Goal: Task Accomplishment & Management: Manage account settings

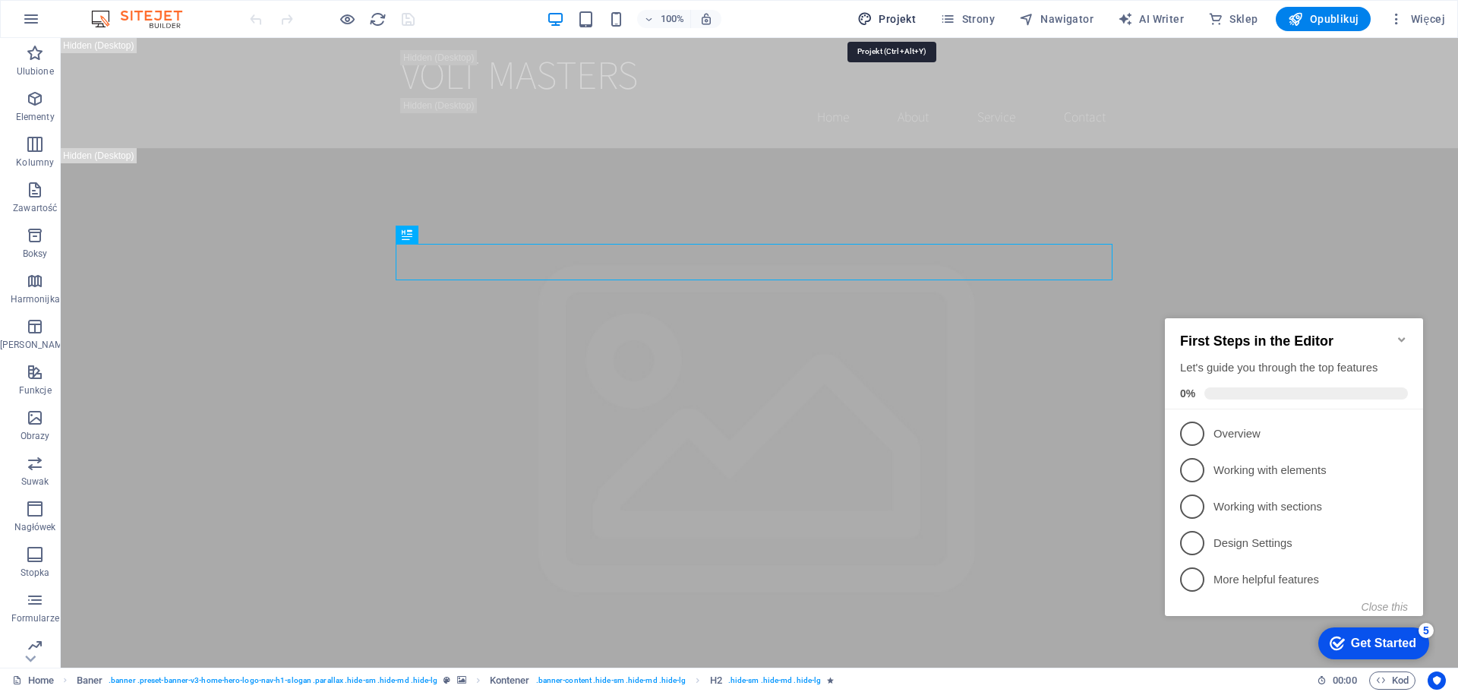
click at [914, 23] on span "Projekt" at bounding box center [886, 18] width 58 height 15
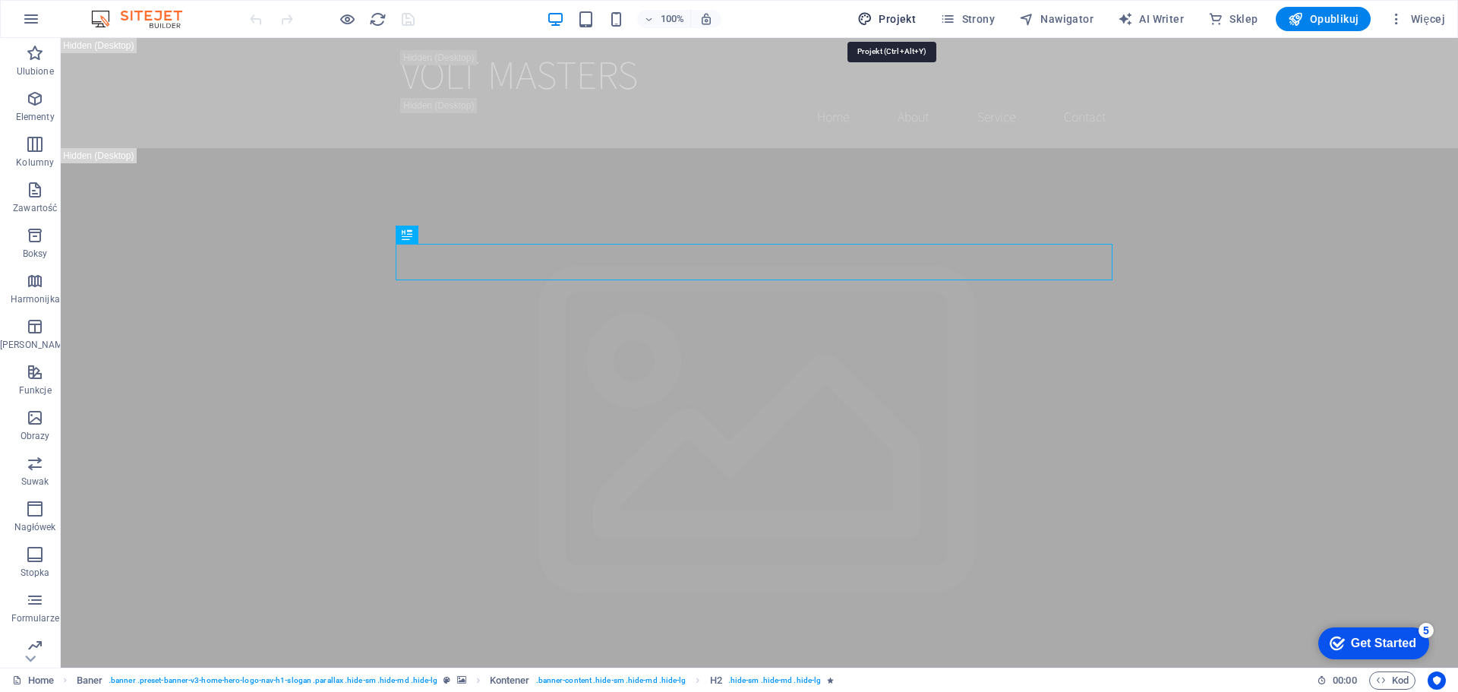
select select "rem"
select select "200"
select select "px"
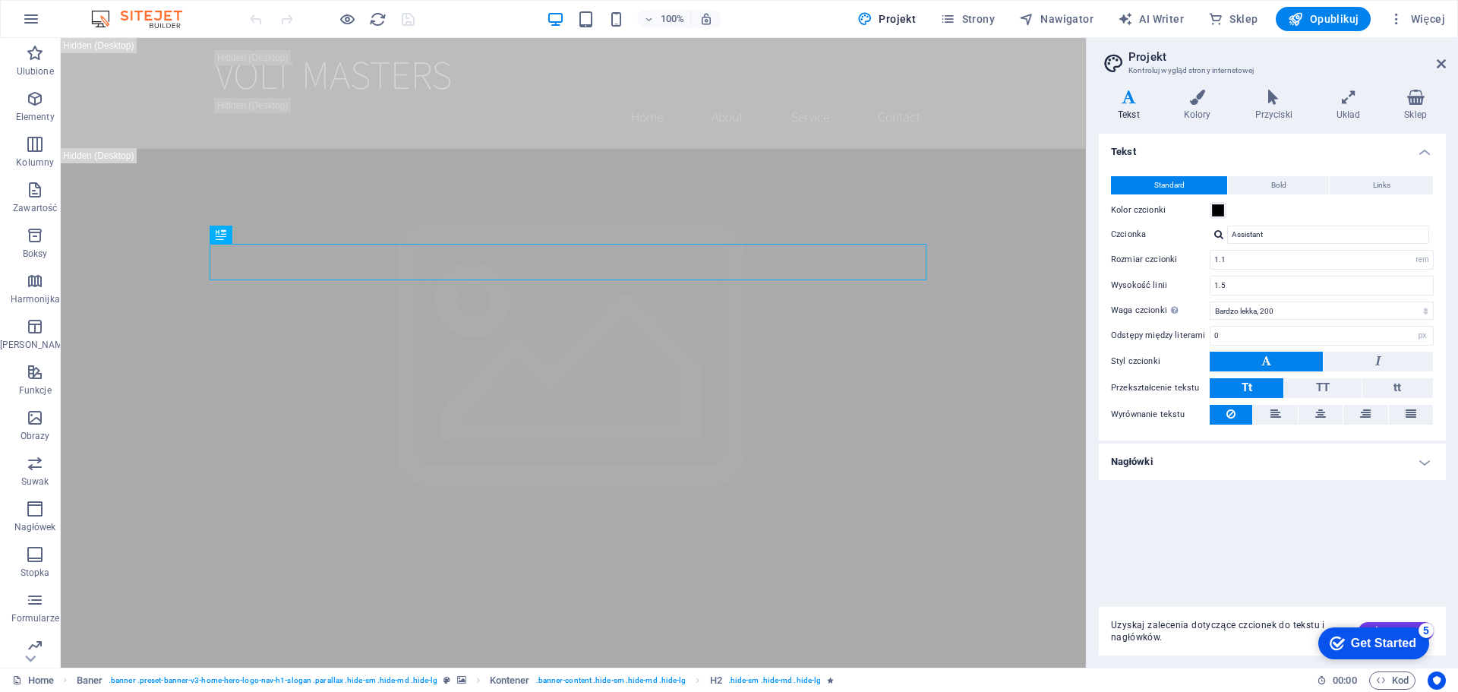
click at [1437, 57] on h2 "Projekt" at bounding box center [1287, 57] width 317 height 14
click at [1439, 62] on icon at bounding box center [1441, 64] width 9 height 12
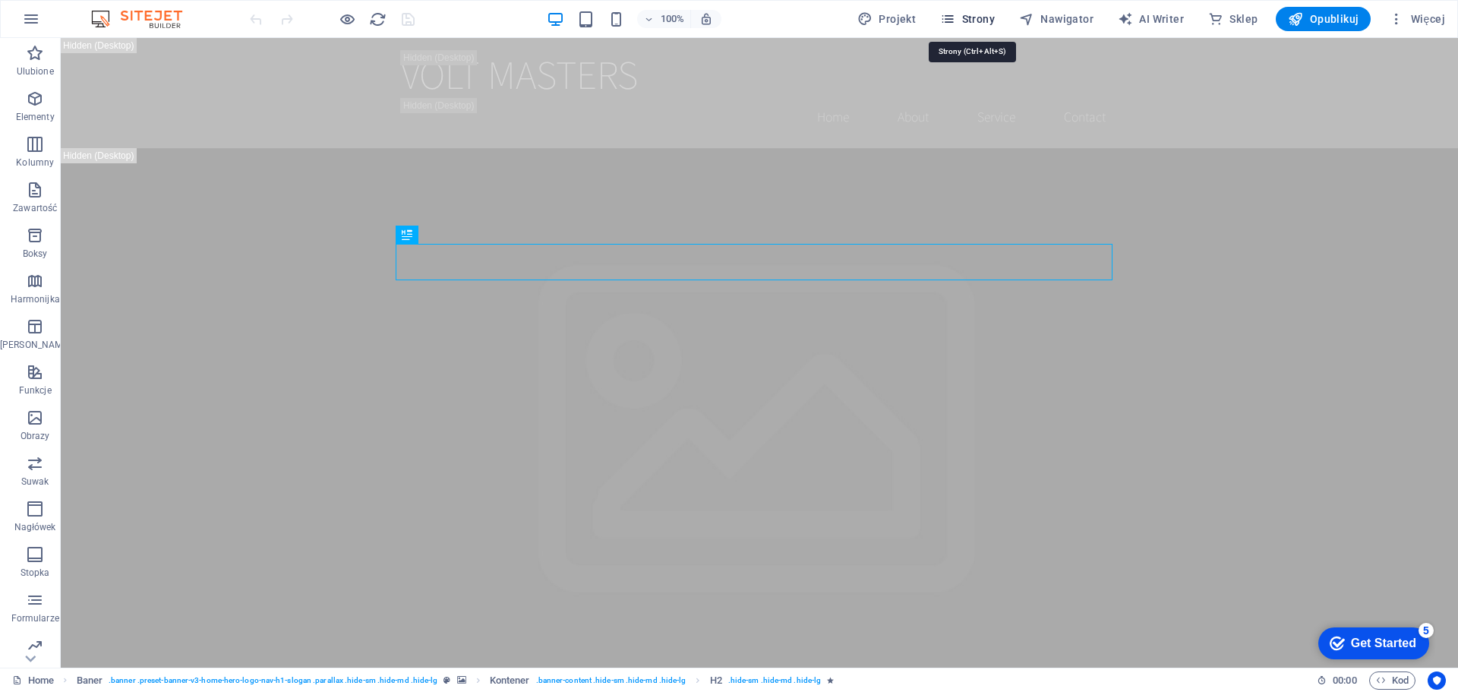
click at [973, 22] on span "Strony" at bounding box center [967, 18] width 55 height 15
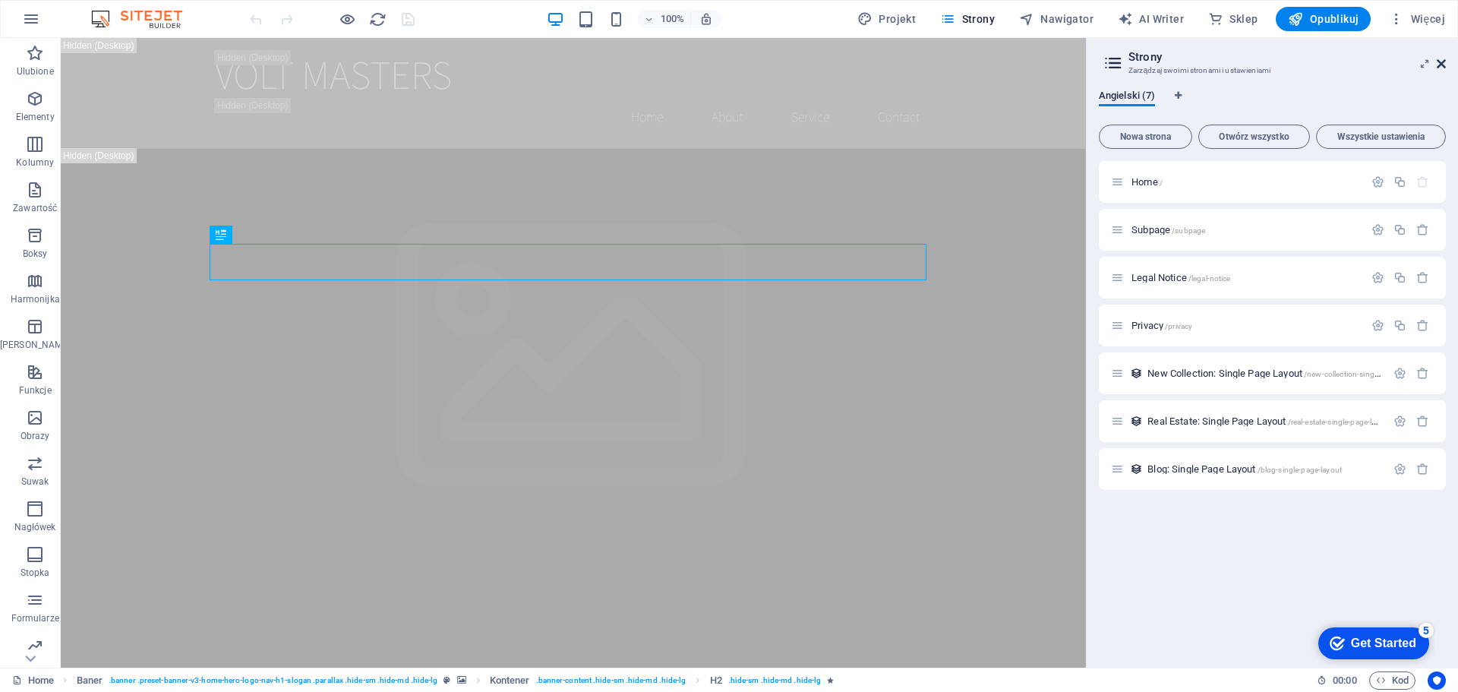
click at [1439, 63] on icon at bounding box center [1441, 64] width 9 height 12
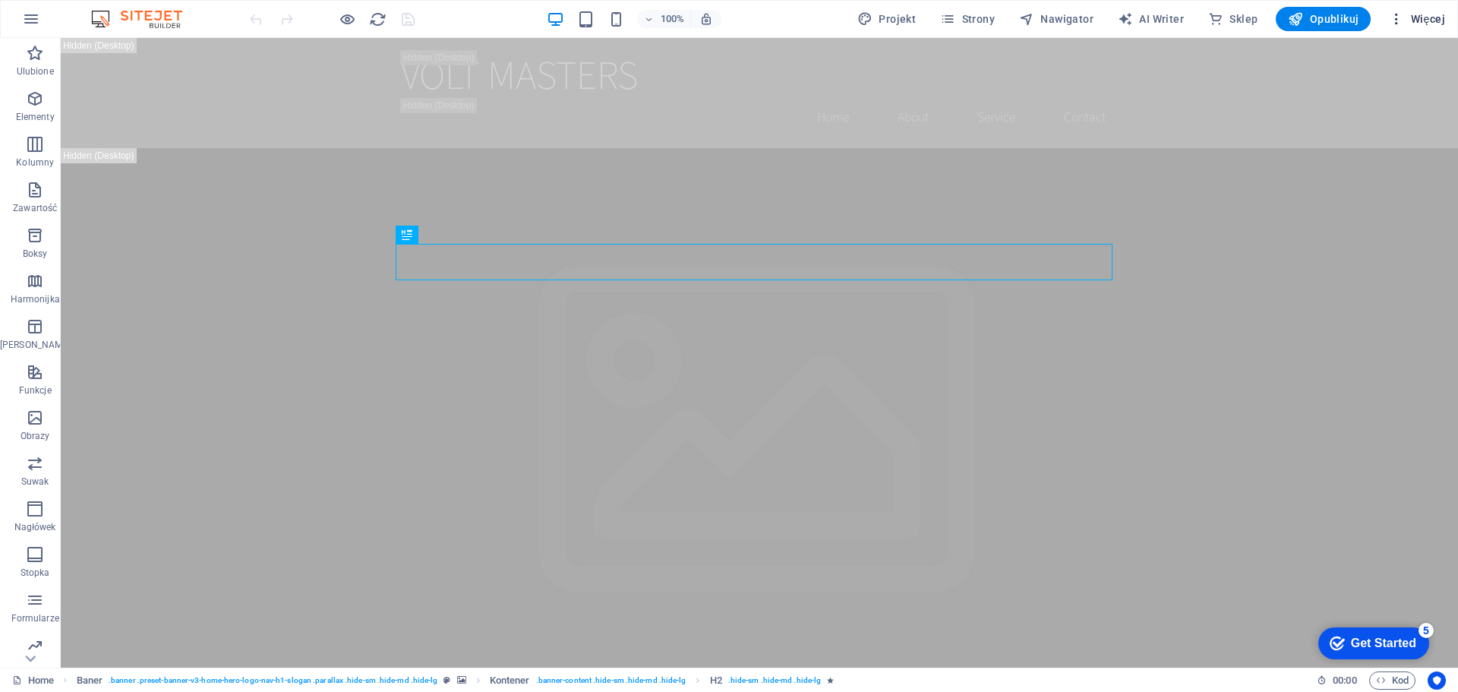
click at [1404, 17] on icon "button" at bounding box center [1396, 18] width 15 height 15
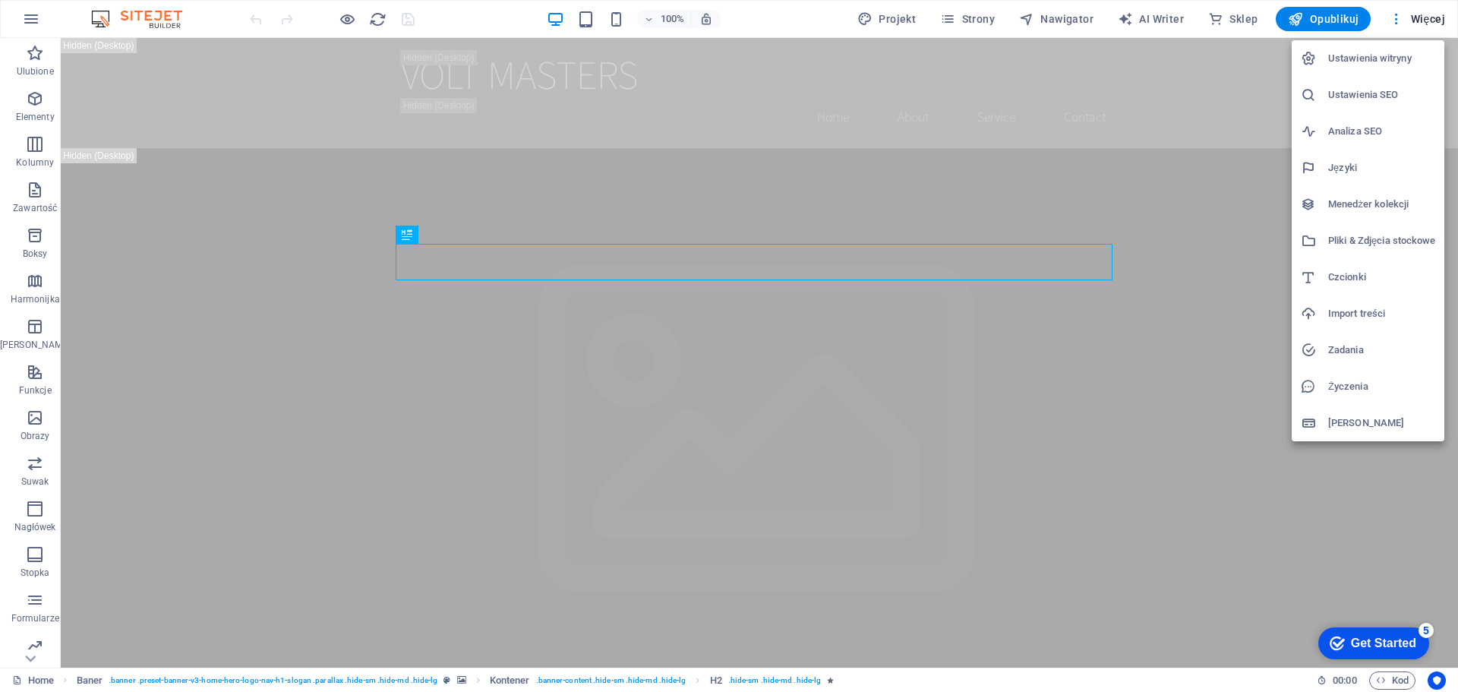
click at [1416, 14] on div at bounding box center [729, 346] width 1458 height 692
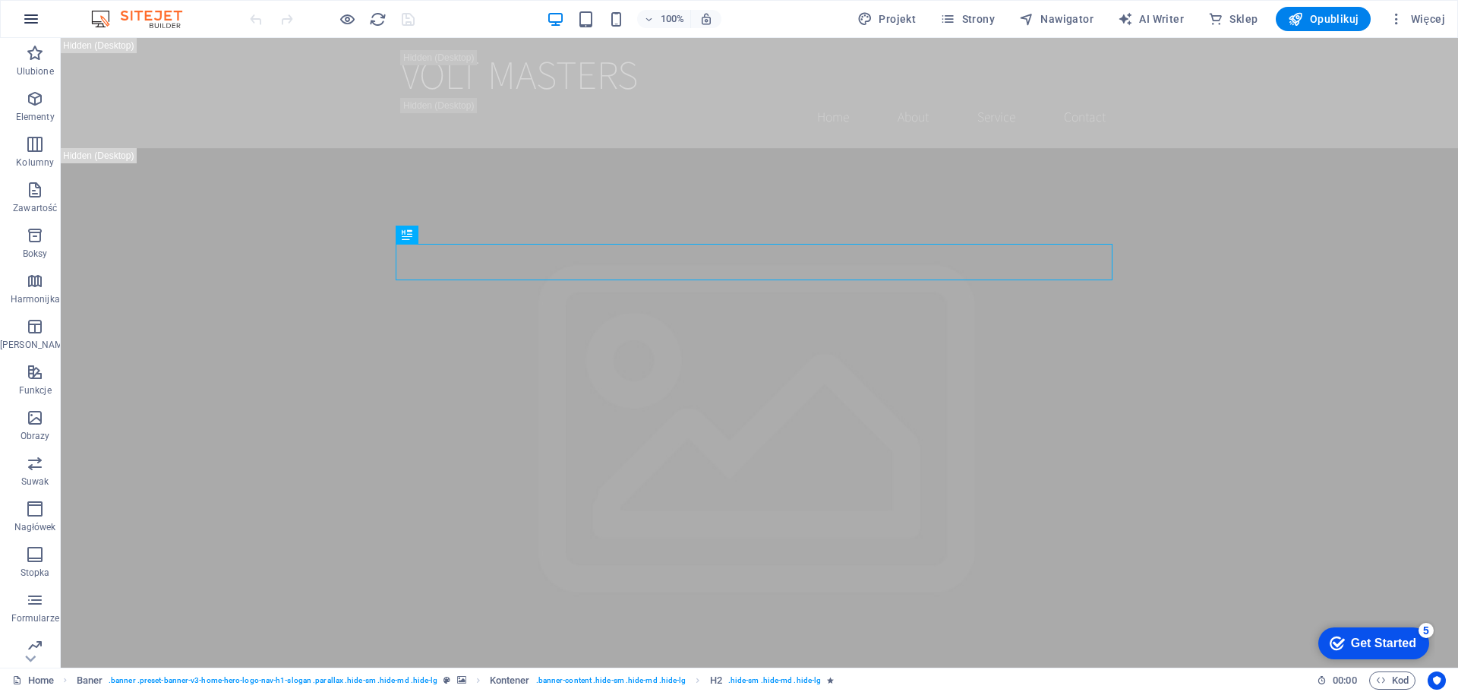
click at [29, 21] on icon "button" at bounding box center [31, 19] width 18 height 18
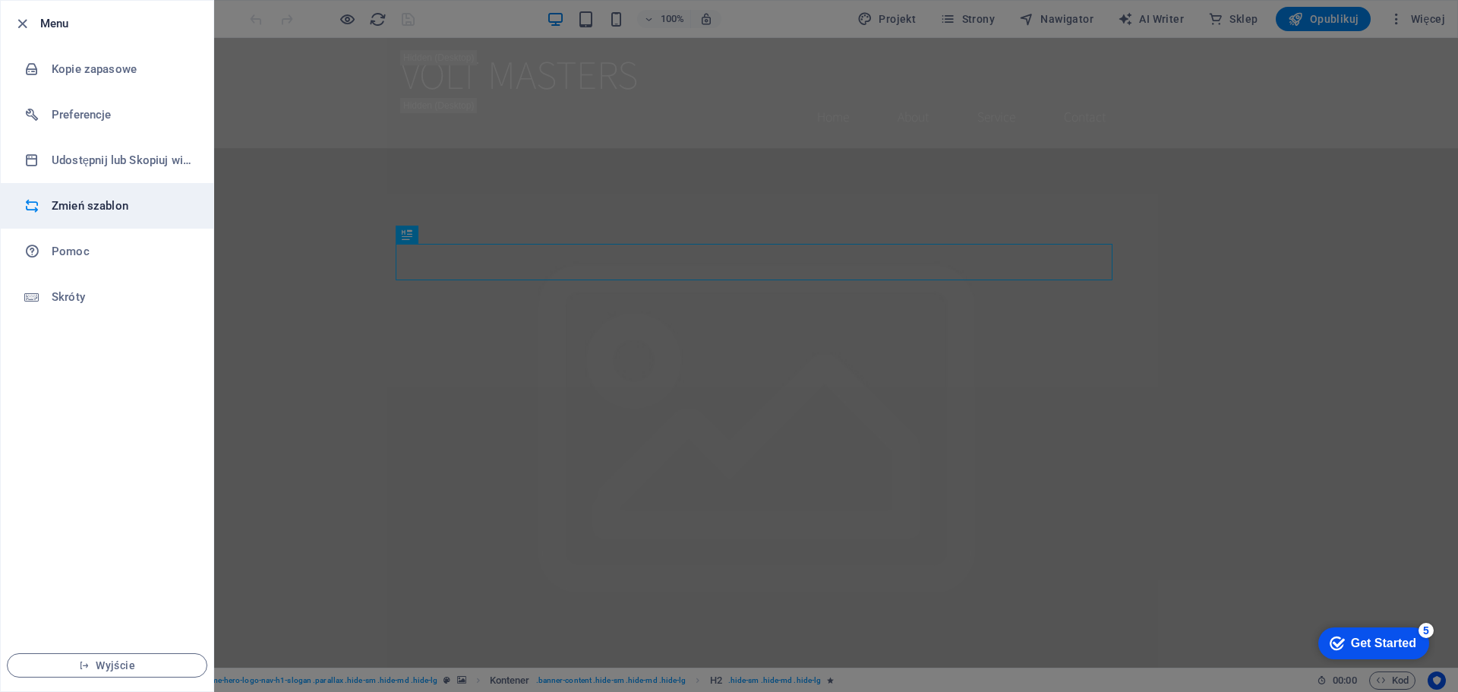
click at [85, 198] on h6 "Zmień szablon" at bounding box center [122, 206] width 141 height 18
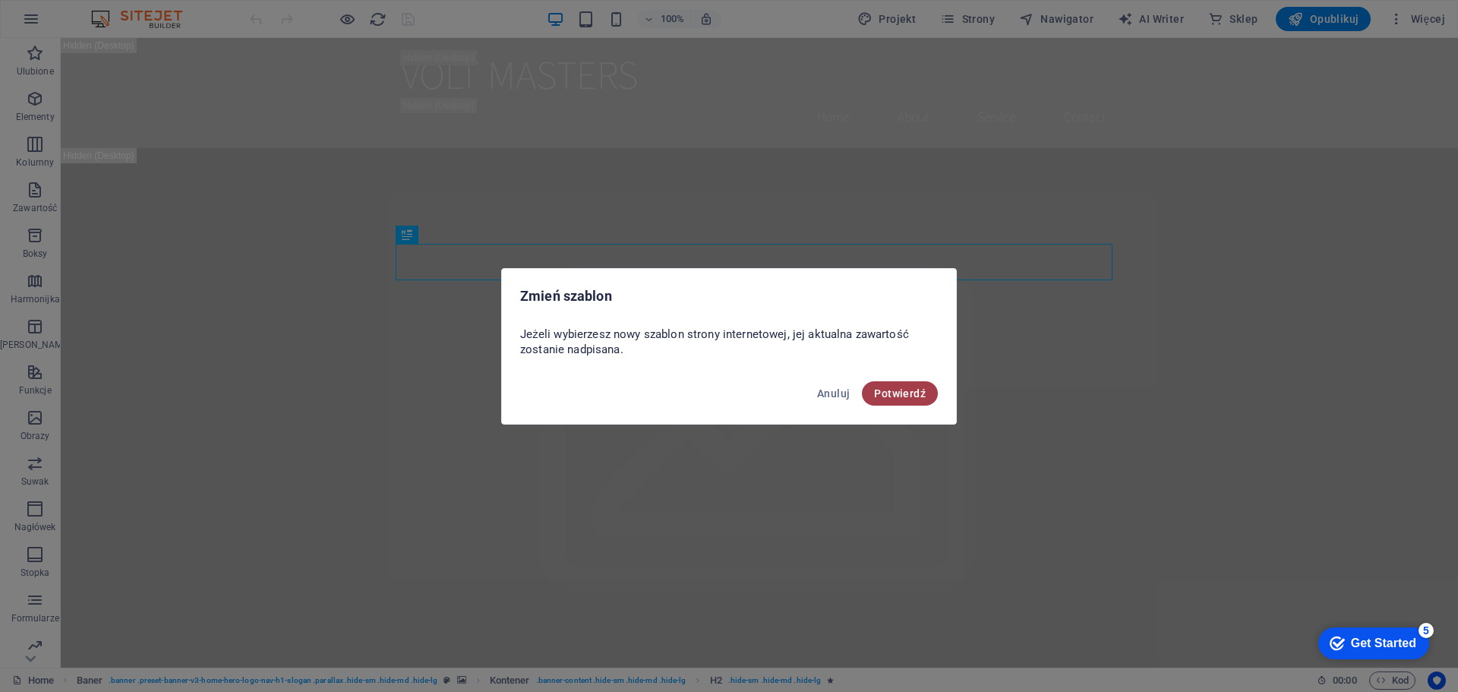
click at [899, 394] on span "Potwierdź" at bounding box center [900, 393] width 52 height 12
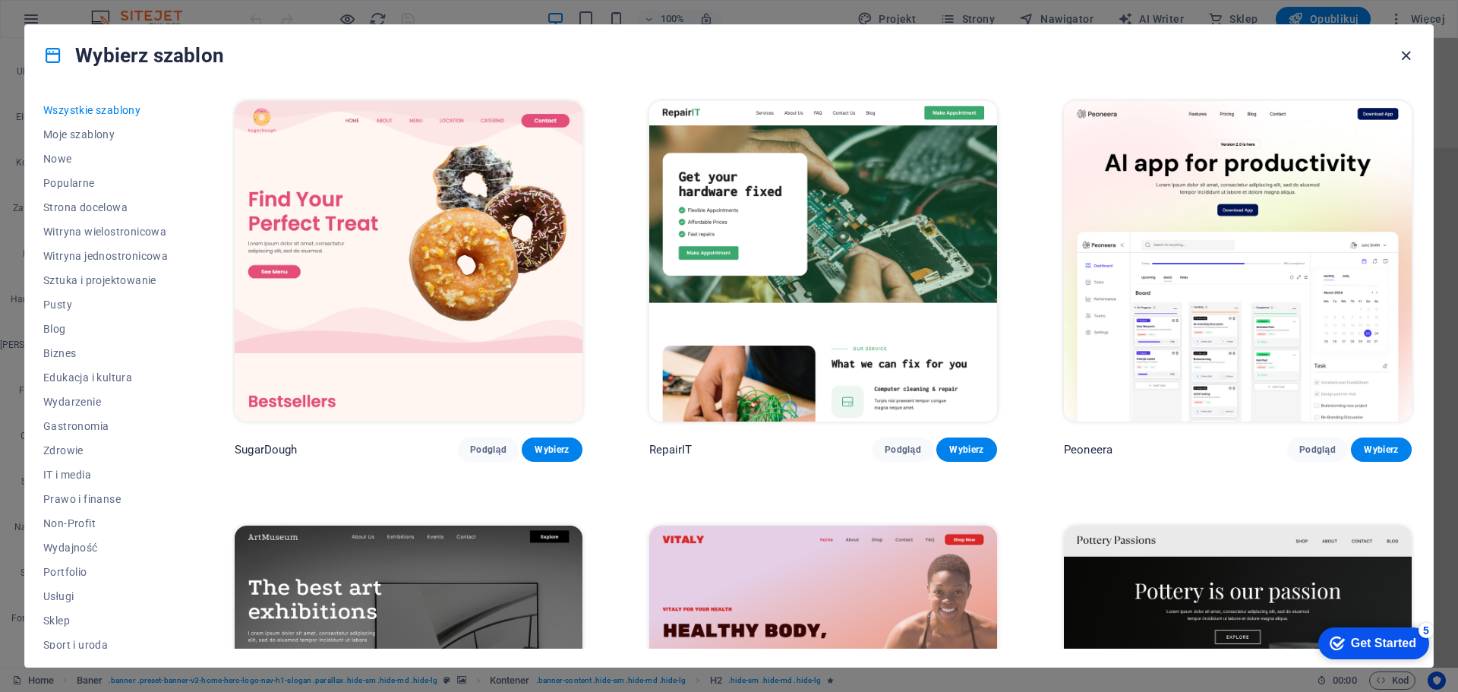
click at [1400, 56] on icon "button" at bounding box center [1406, 55] width 17 height 17
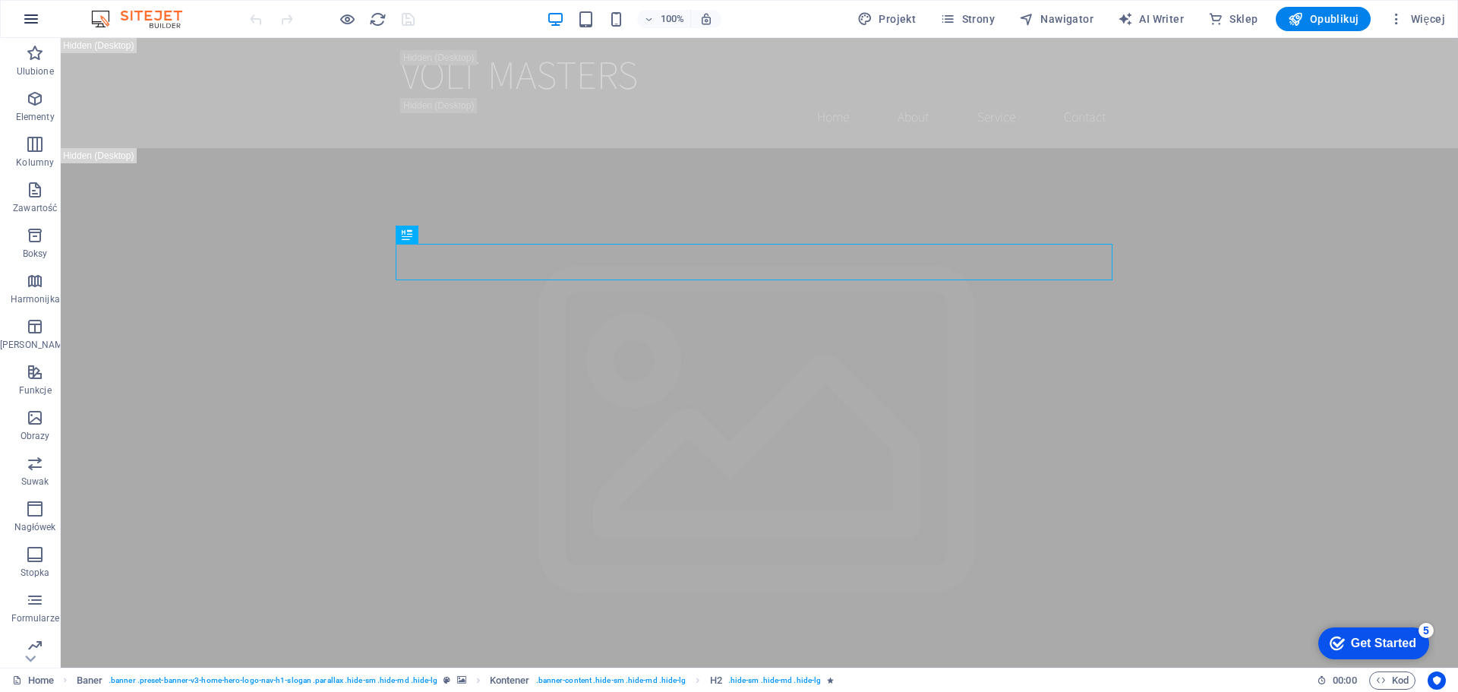
click at [37, 22] on icon "button" at bounding box center [31, 19] width 18 height 18
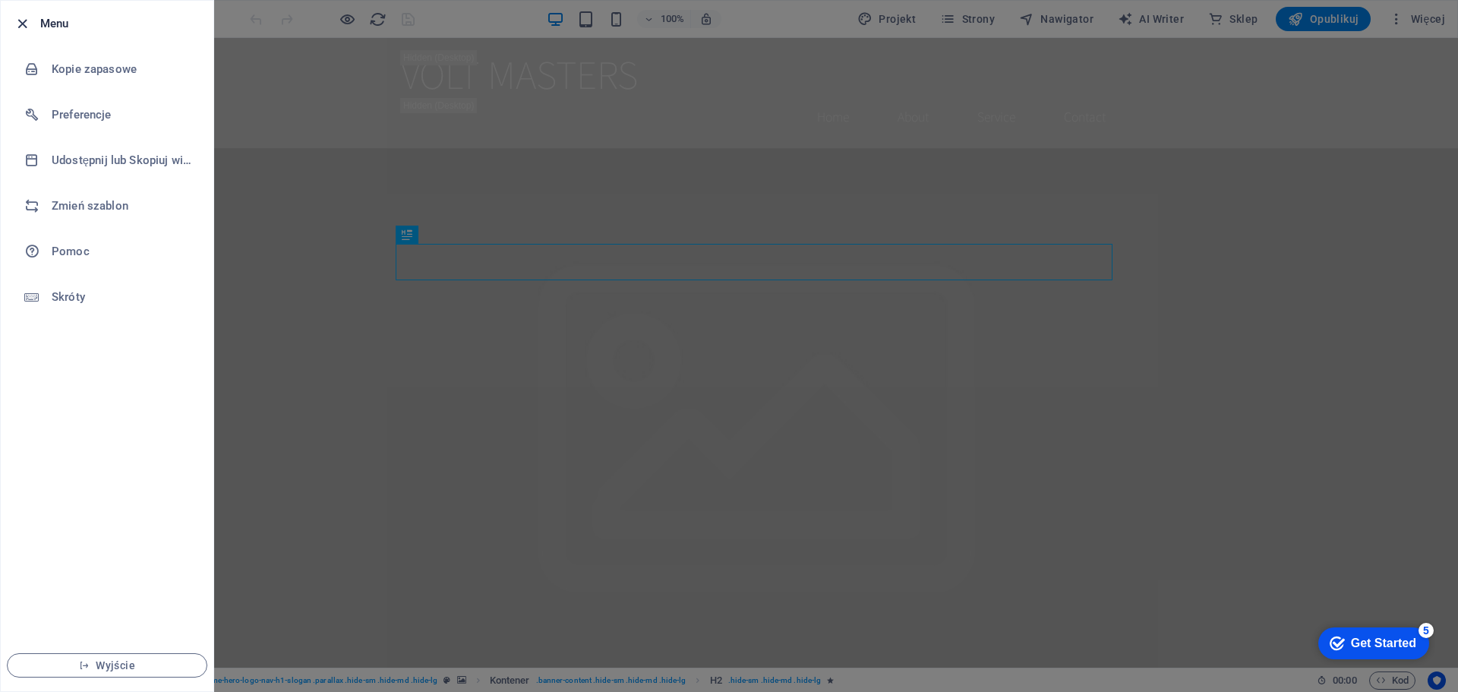
click at [18, 18] on icon "button" at bounding box center [22, 23] width 17 height 17
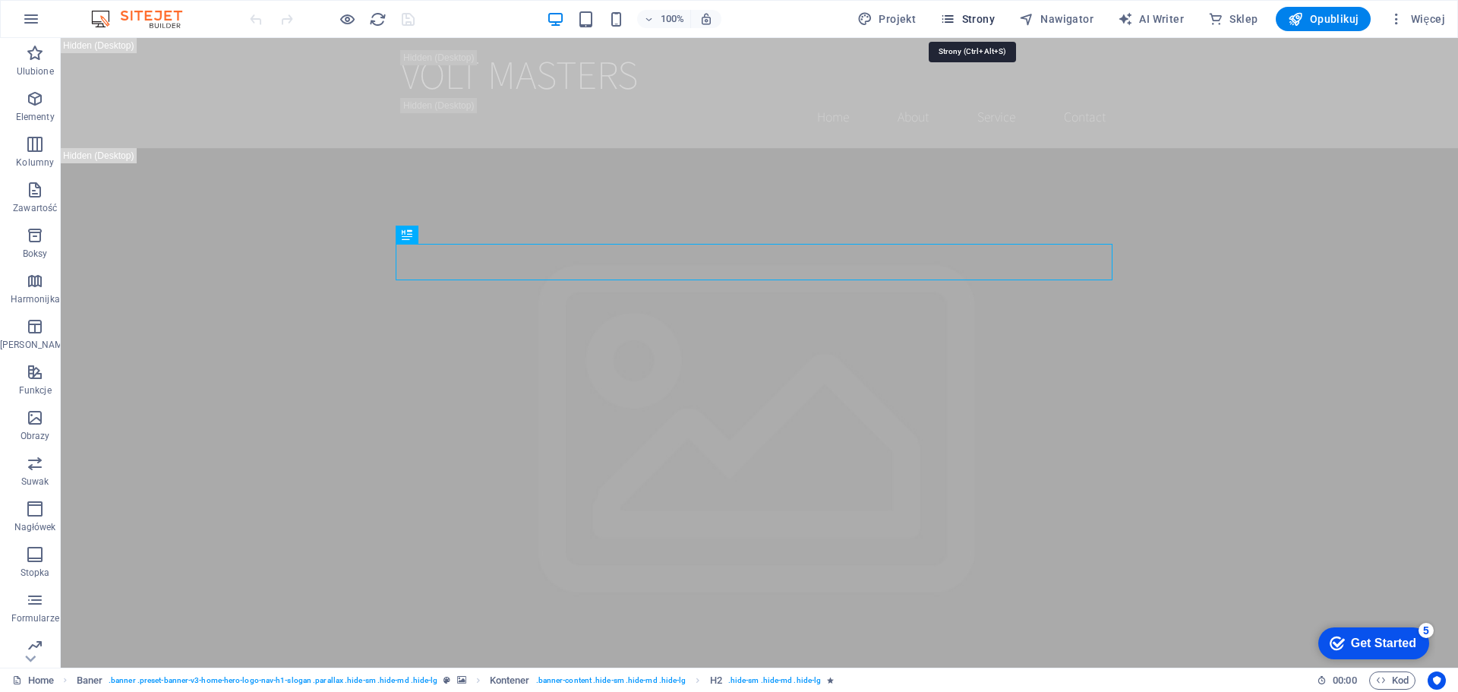
click at [968, 12] on span "Strony" at bounding box center [967, 18] width 55 height 15
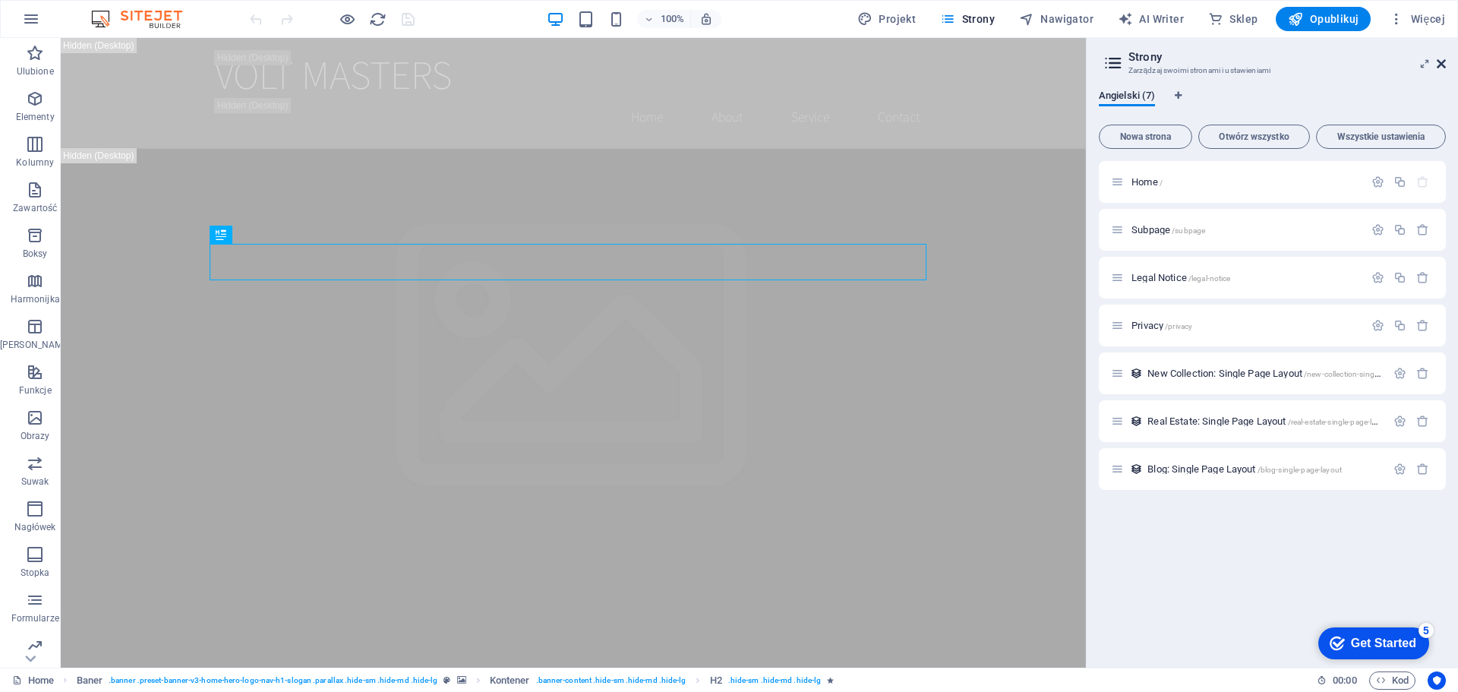
drag, startPoint x: 1444, startPoint y: 61, endPoint x: 1369, endPoint y: 21, distance: 84.6
click at [1444, 61] on icon at bounding box center [1441, 64] width 9 height 12
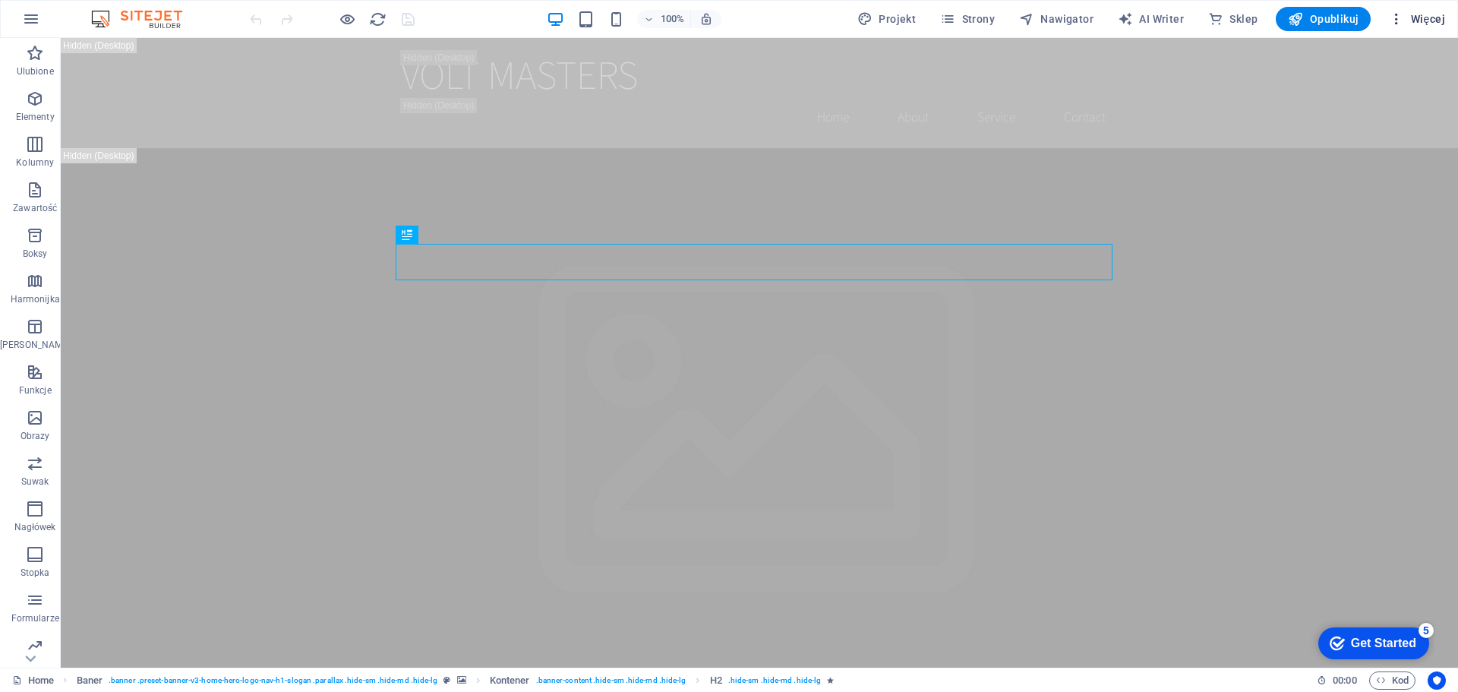
click at [1398, 17] on icon "button" at bounding box center [1396, 18] width 15 height 15
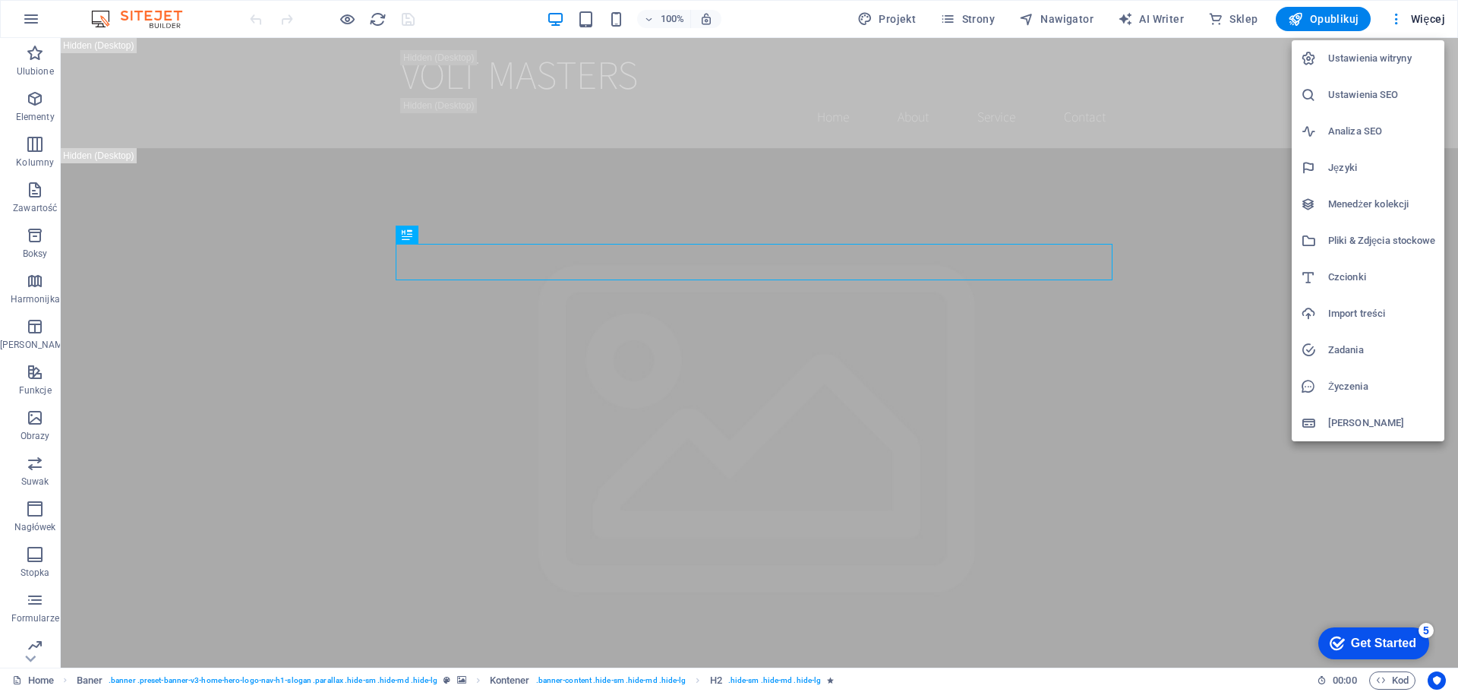
click at [1356, 60] on h6 "Ustawienia witryny" at bounding box center [1381, 58] width 107 height 18
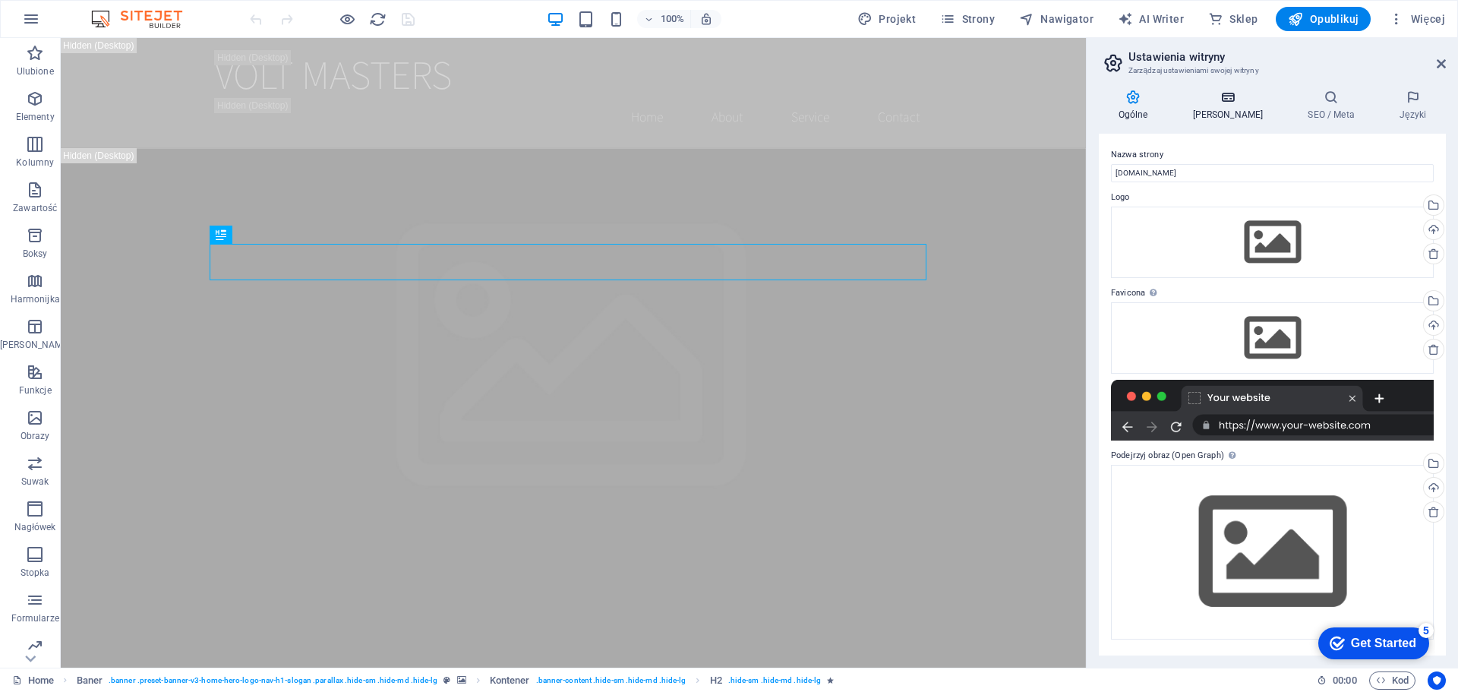
click at [1224, 106] on h4 "[PERSON_NAME]" at bounding box center [1230, 106] width 115 height 32
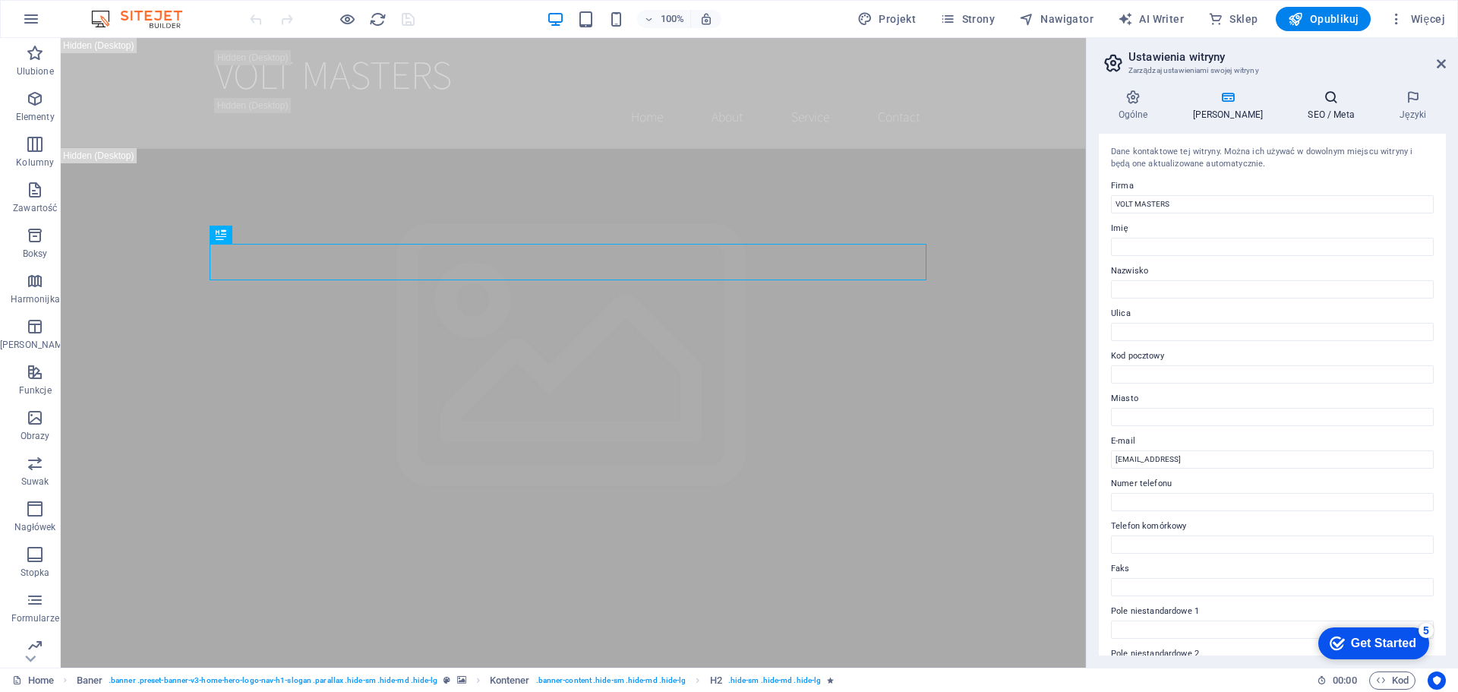
click at [1308, 103] on icon at bounding box center [1332, 97] width 86 height 15
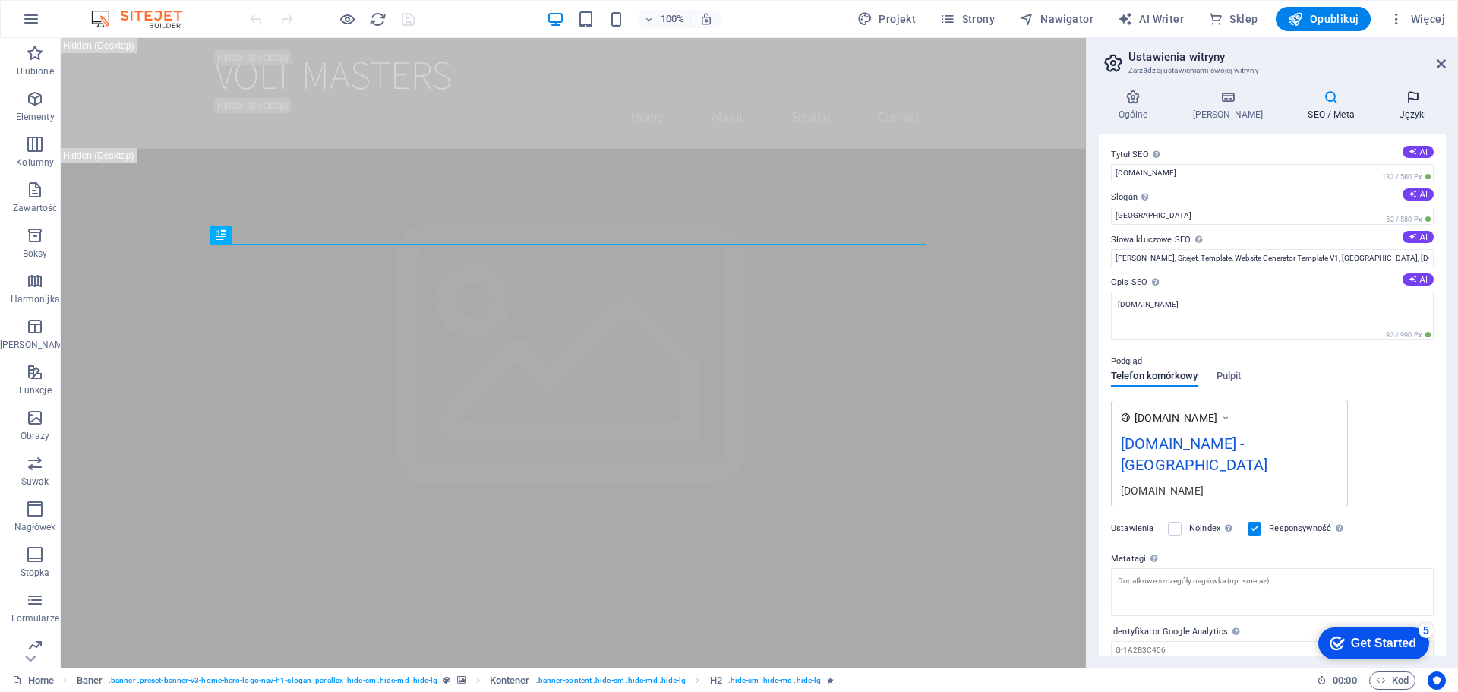
click at [1395, 109] on h4 "Języki" at bounding box center [1413, 106] width 66 height 32
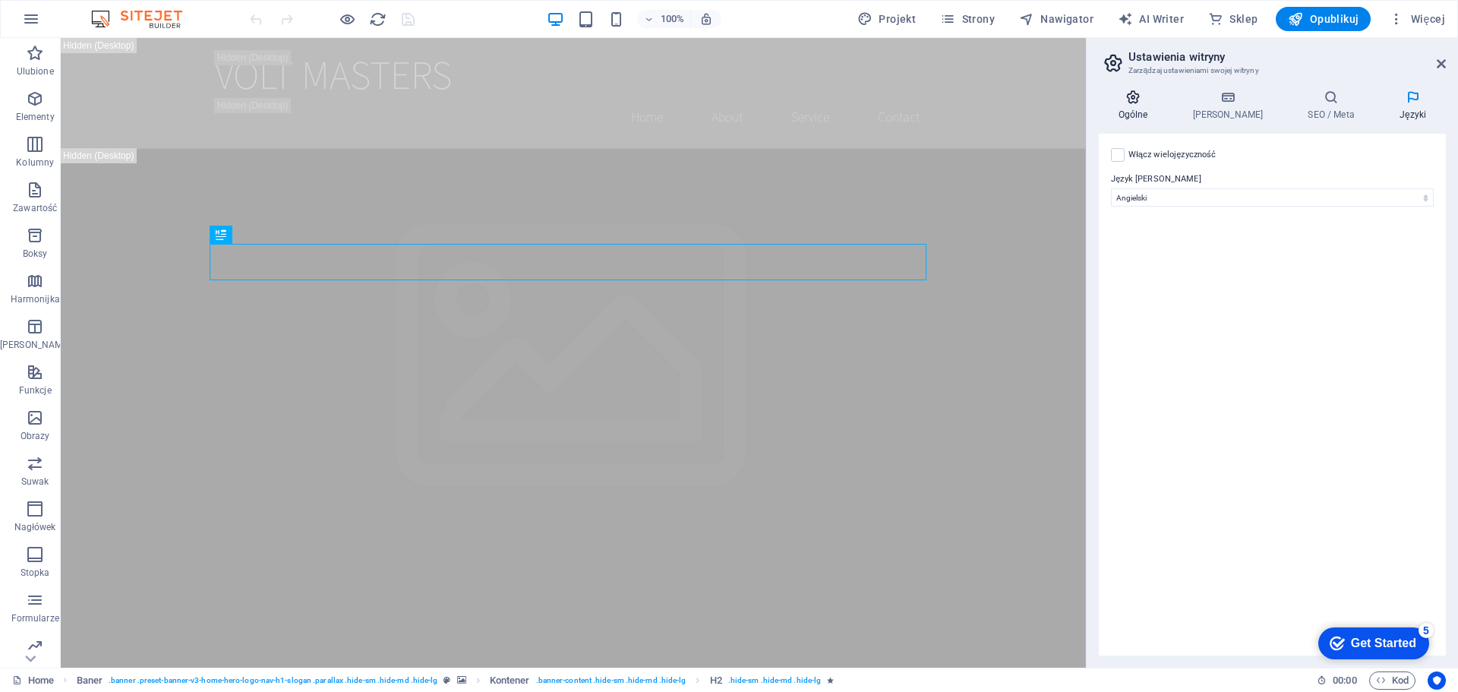
click at [1147, 104] on icon at bounding box center [1133, 97] width 68 height 15
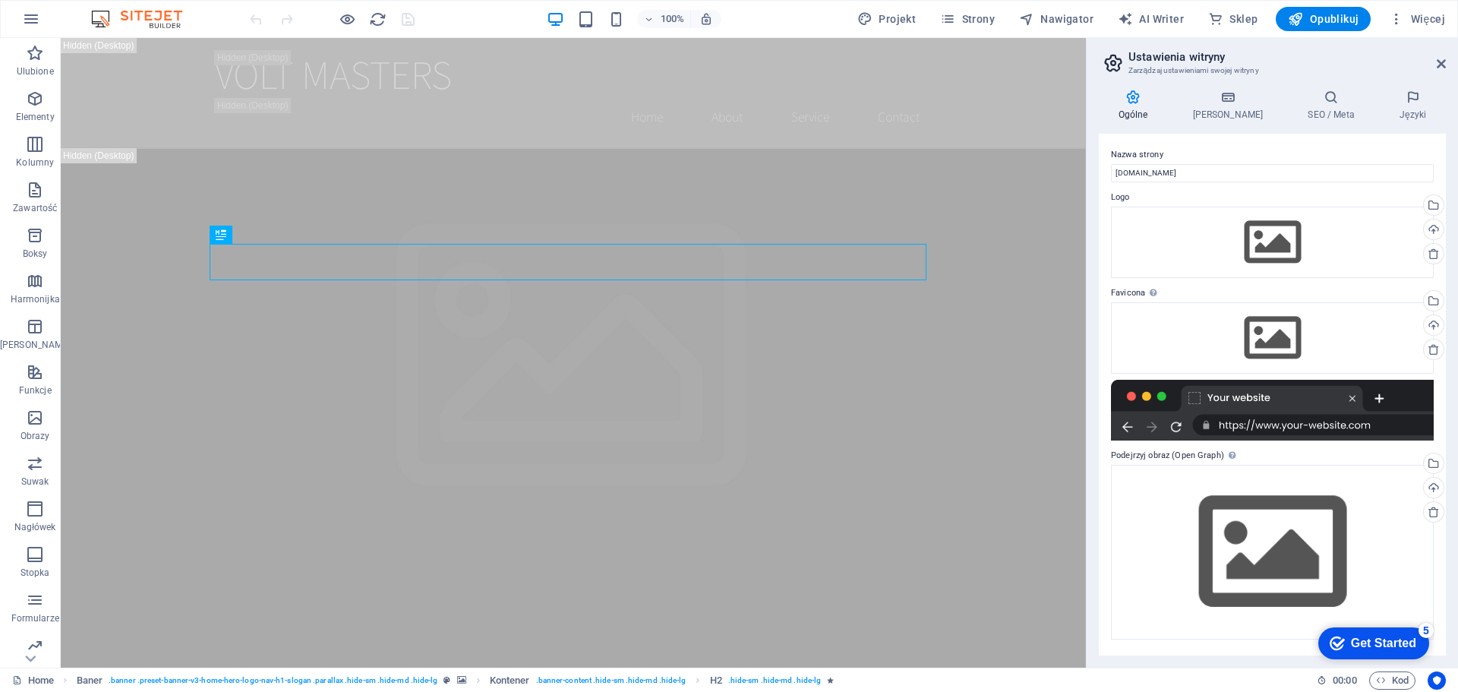
drag, startPoint x: 1101, startPoint y: 152, endPoint x: 1294, endPoint y: 140, distance: 193.3
click at [1294, 140] on div "Nazwa strony [DOMAIN_NAME] Logo Przeciągnij pliki tutaj, kliknij, aby wybrać pl…" at bounding box center [1272, 395] width 347 height 522
click at [1129, 60] on h2 "Ustawienia witryny" at bounding box center [1287, 57] width 317 height 14
click at [1113, 58] on icon at bounding box center [1113, 62] width 23 height 21
click at [1432, 15] on span "Więcej" at bounding box center [1417, 18] width 56 height 15
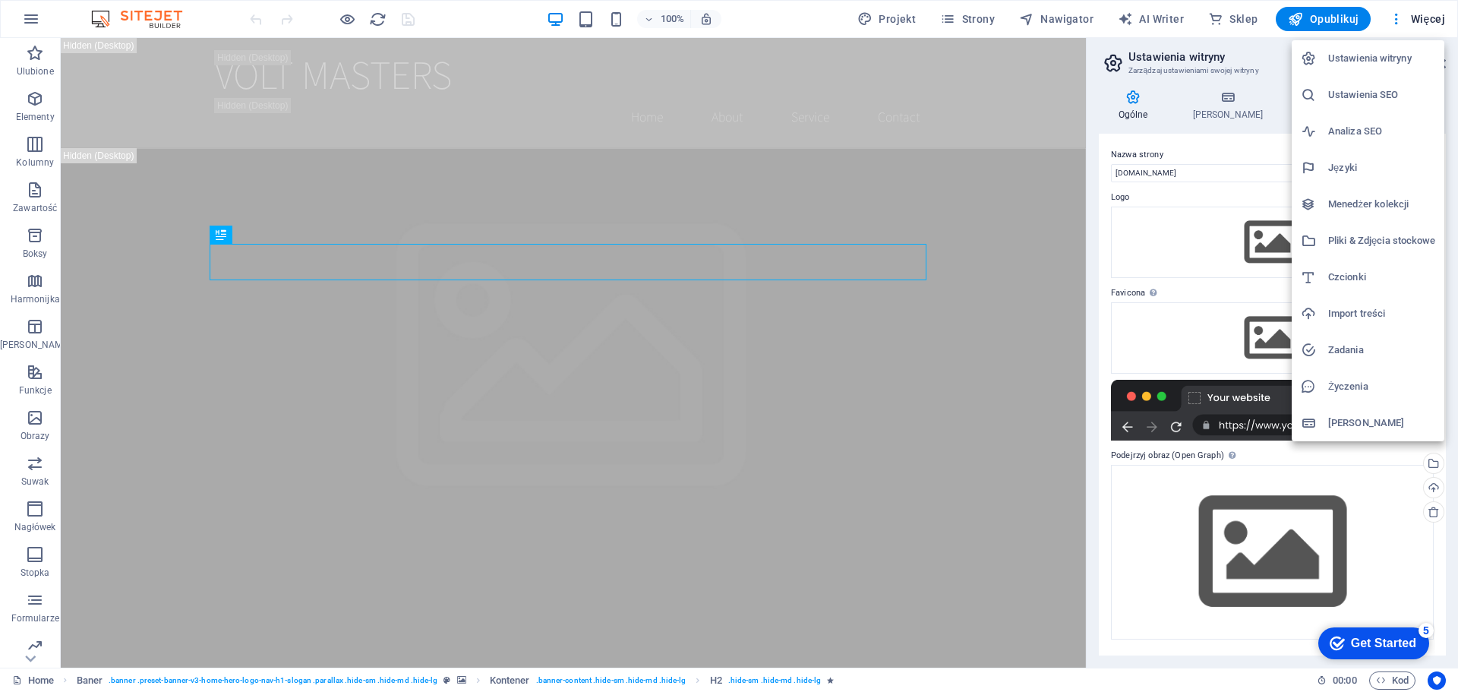
click at [1429, 21] on div at bounding box center [729, 346] width 1458 height 692
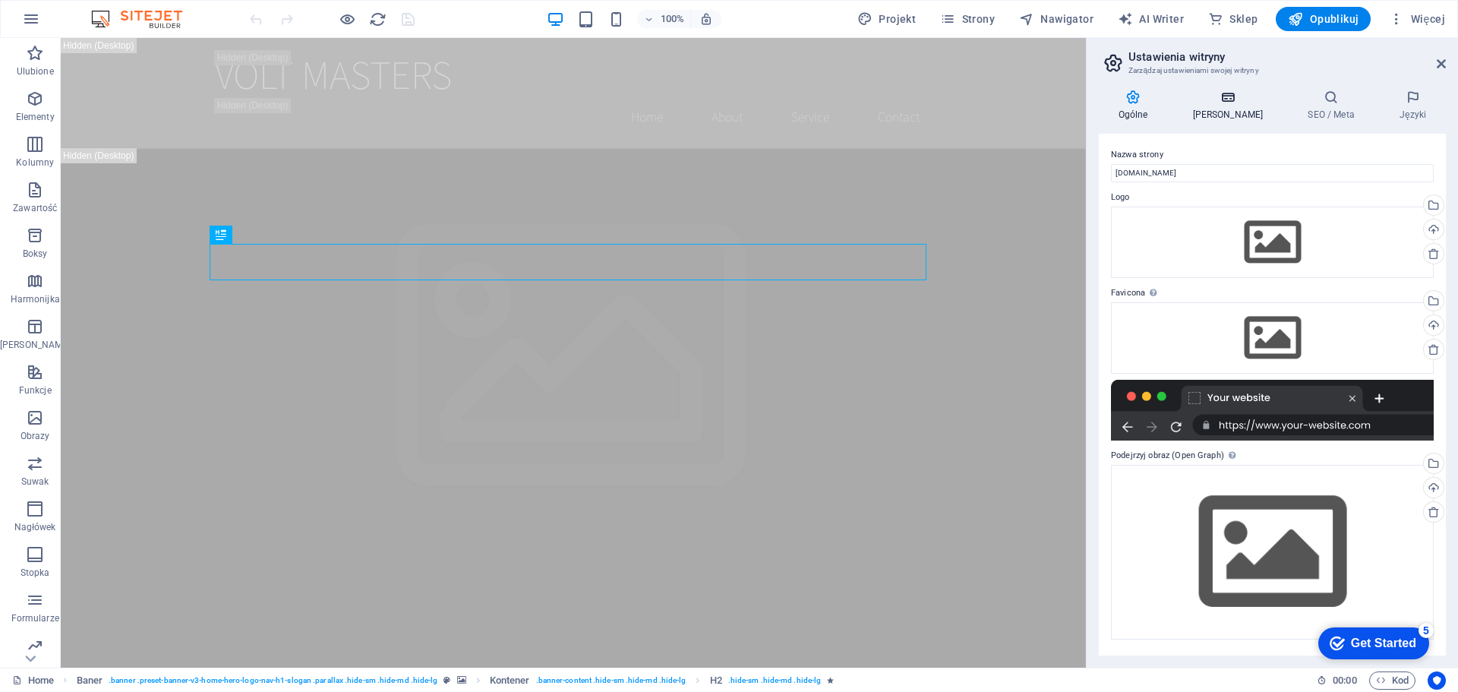
click at [1225, 112] on h4 "[PERSON_NAME]" at bounding box center [1230, 106] width 115 height 32
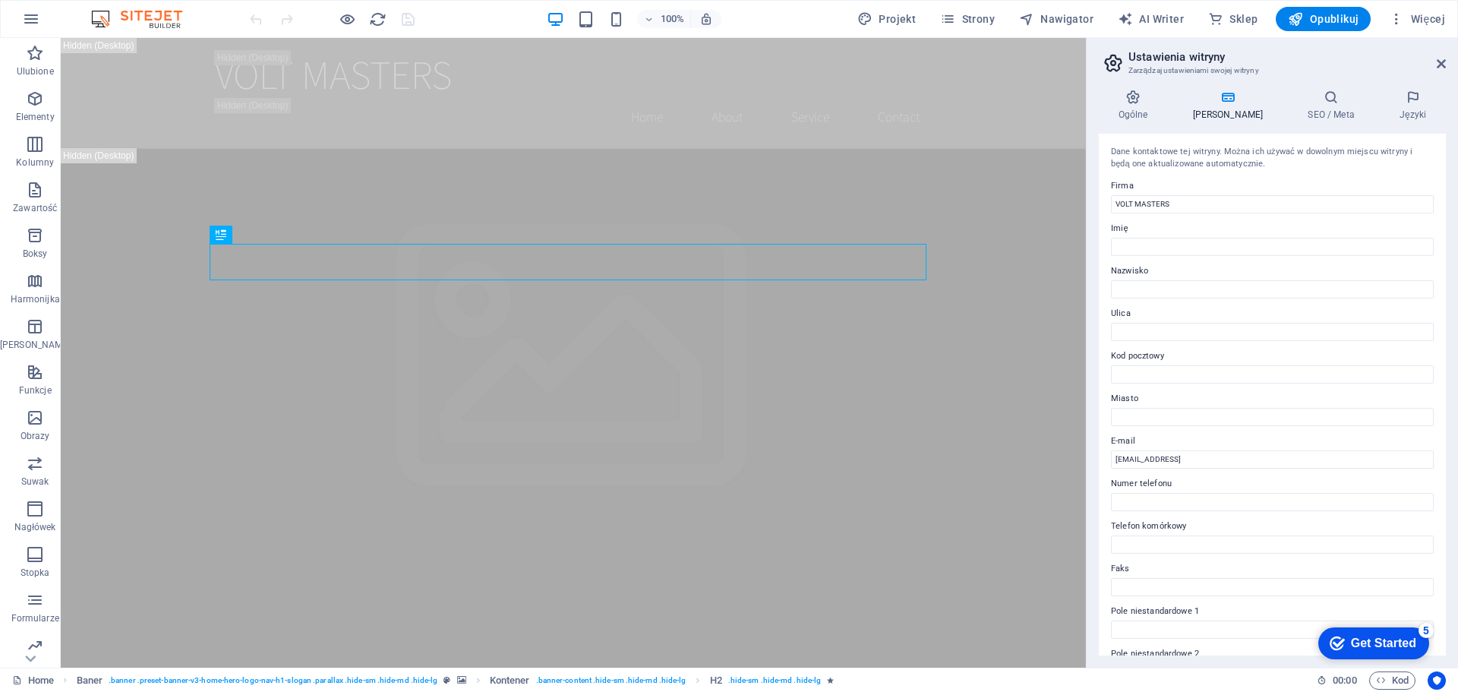
click at [1120, 56] on icon at bounding box center [1113, 62] width 23 height 21
click at [1309, 101] on icon at bounding box center [1332, 97] width 86 height 15
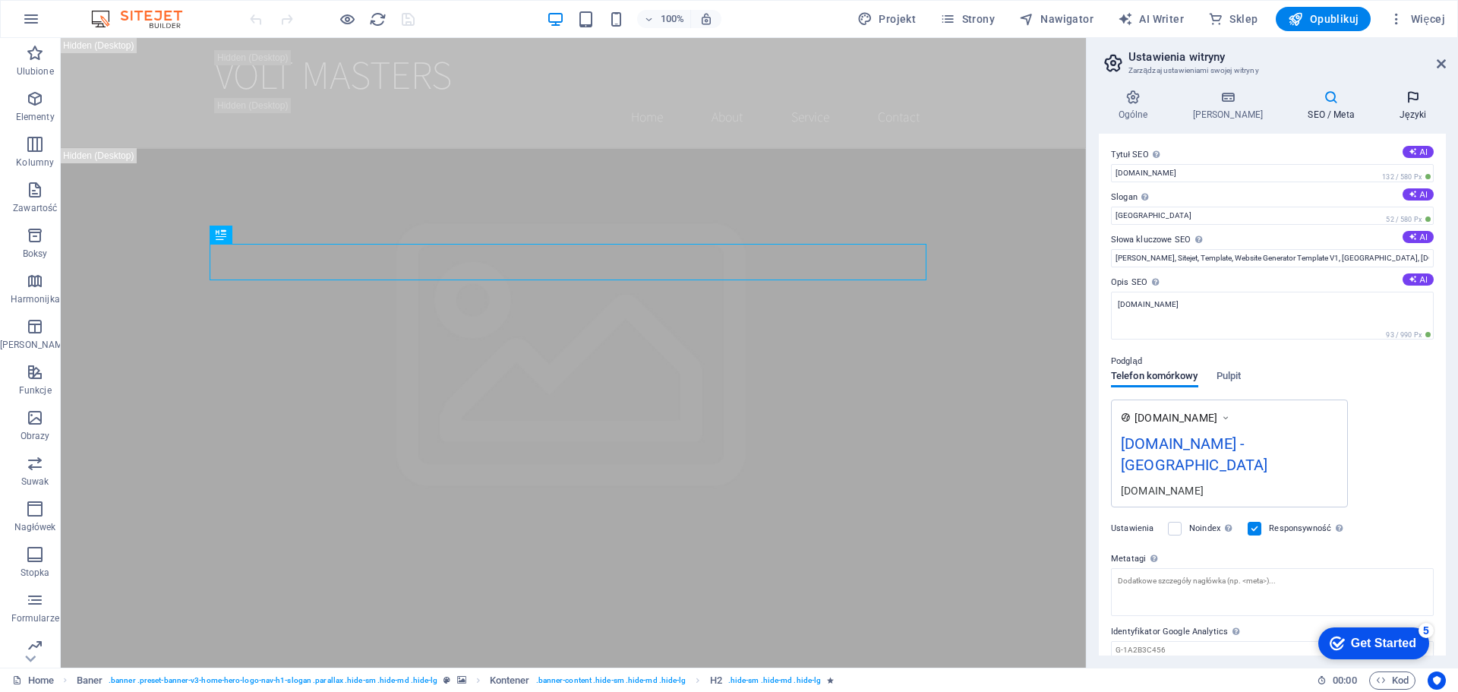
click at [1404, 103] on icon at bounding box center [1413, 97] width 66 height 15
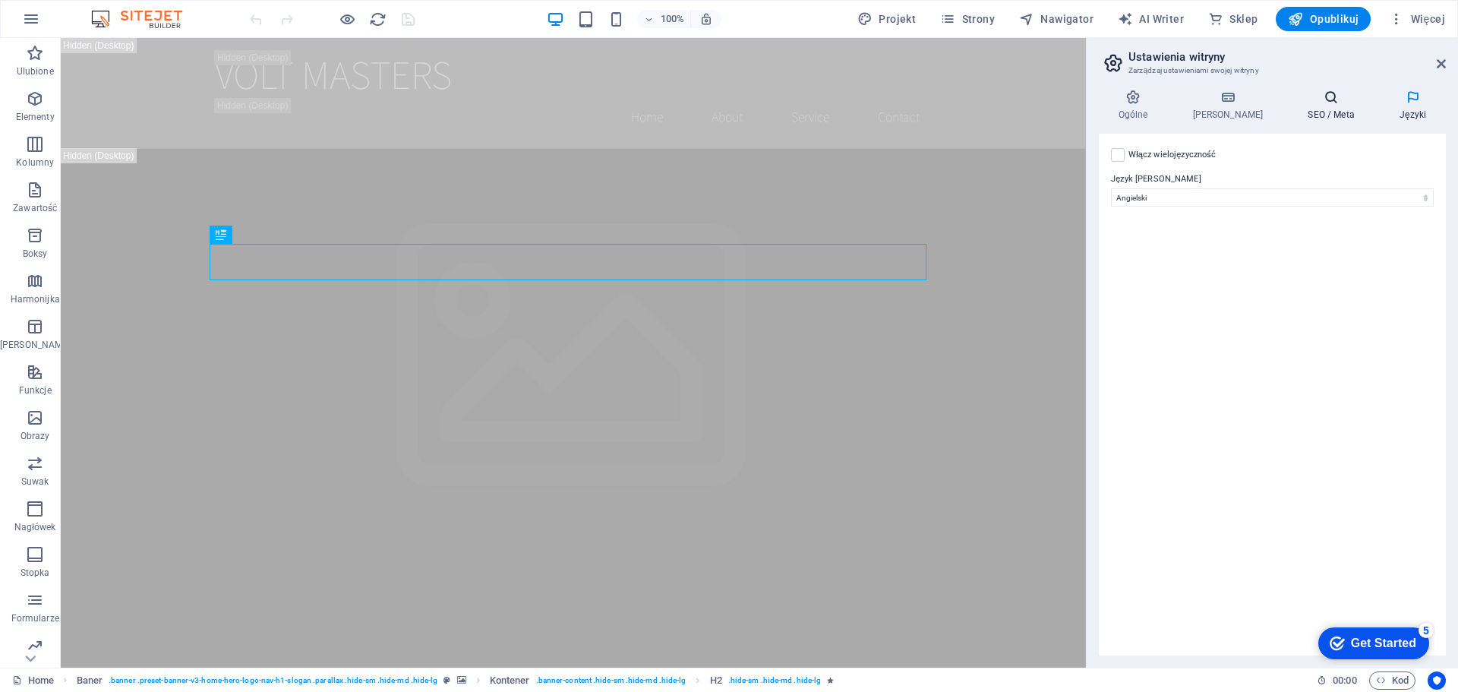
click at [1332, 104] on icon at bounding box center [1332, 97] width 86 height 15
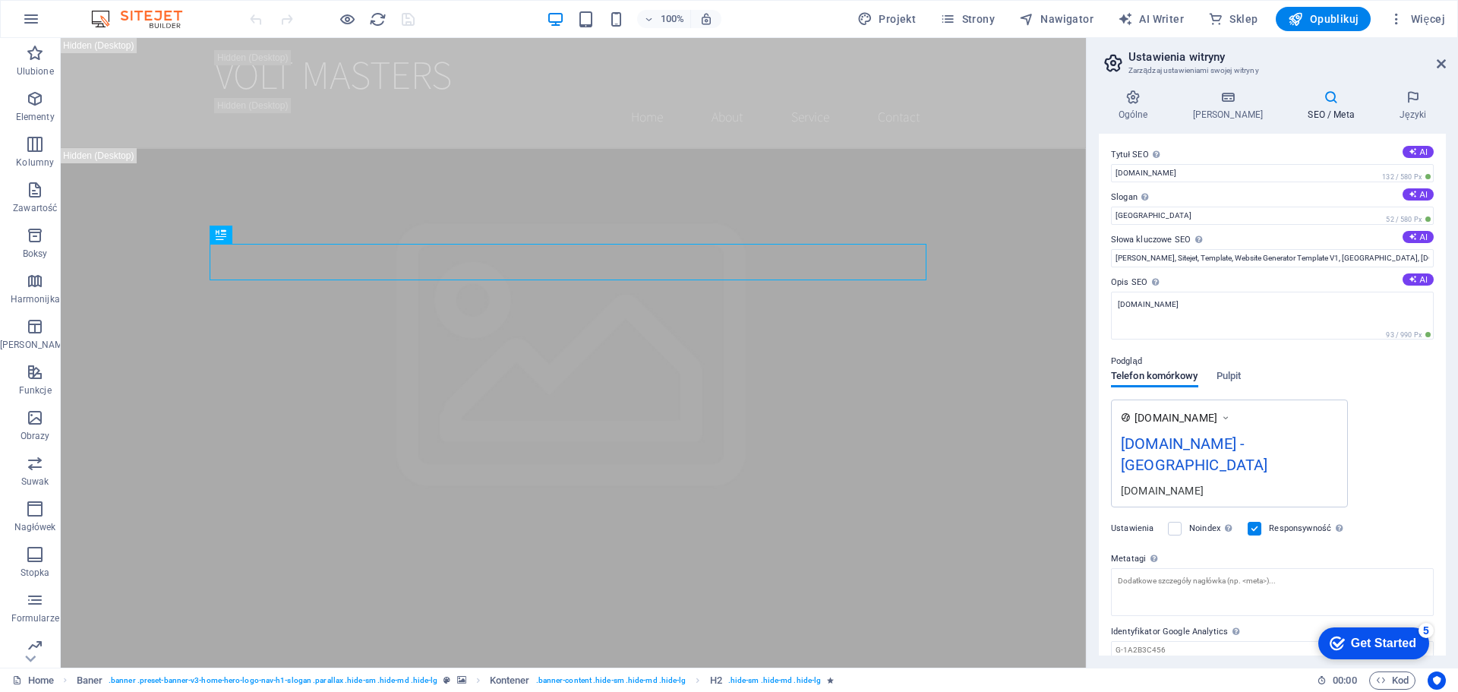
drag, startPoint x: 1102, startPoint y: 52, endPoint x: 1266, endPoint y: 108, distance: 173.2
click at [1266, 108] on aside "Ustawienia witryny Zarządzaj ustawieniami swojej witryny Ogólne Dane SEO / Meta…" at bounding box center [1272, 353] width 372 height 630
drag, startPoint x: 1131, startPoint y: 53, endPoint x: 1255, endPoint y: 90, distance: 130.0
click at [1255, 90] on aside "Ustawienia witryny Zarządzaj ustawieniami swojej witryny Ogólne Dane SEO / Meta…" at bounding box center [1272, 353] width 372 height 630
click at [1152, 100] on icon at bounding box center [1133, 97] width 68 height 15
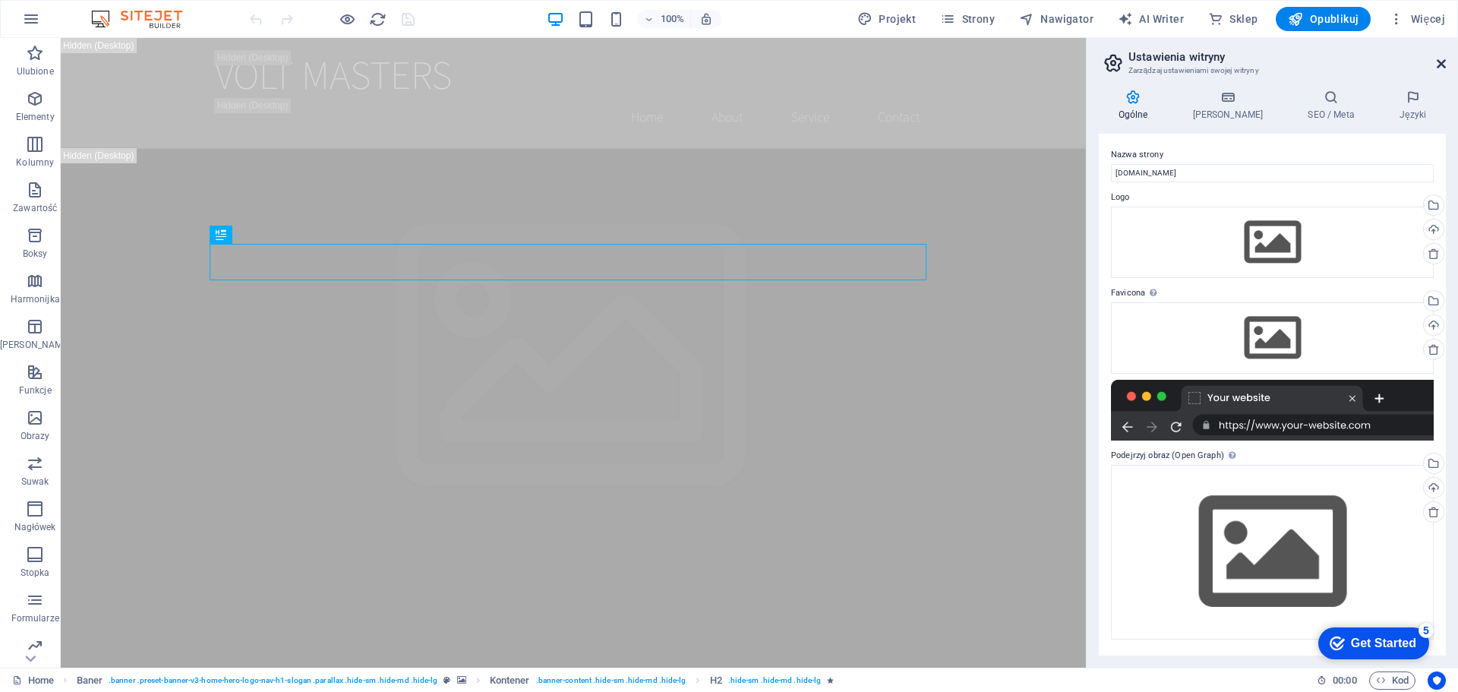
click at [1440, 58] on icon at bounding box center [1441, 64] width 9 height 12
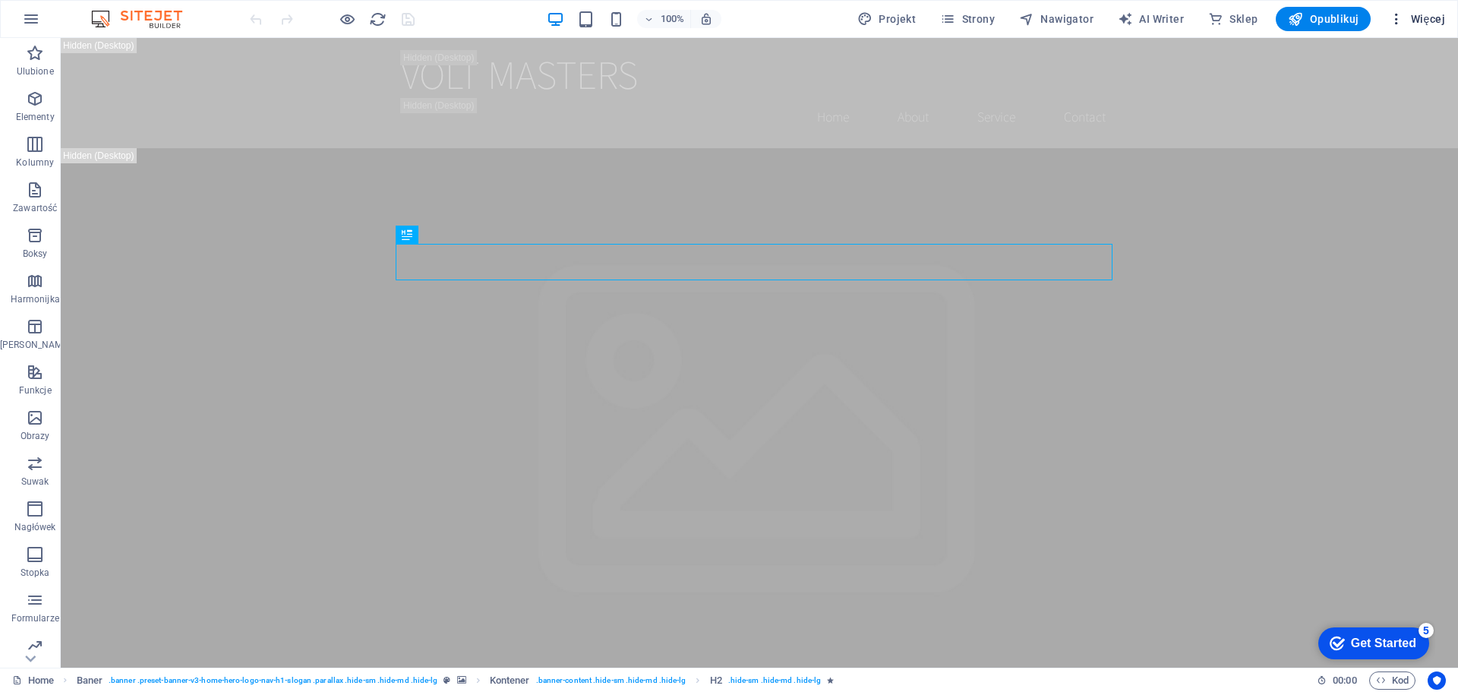
click at [1418, 16] on span "Więcej" at bounding box center [1417, 18] width 56 height 15
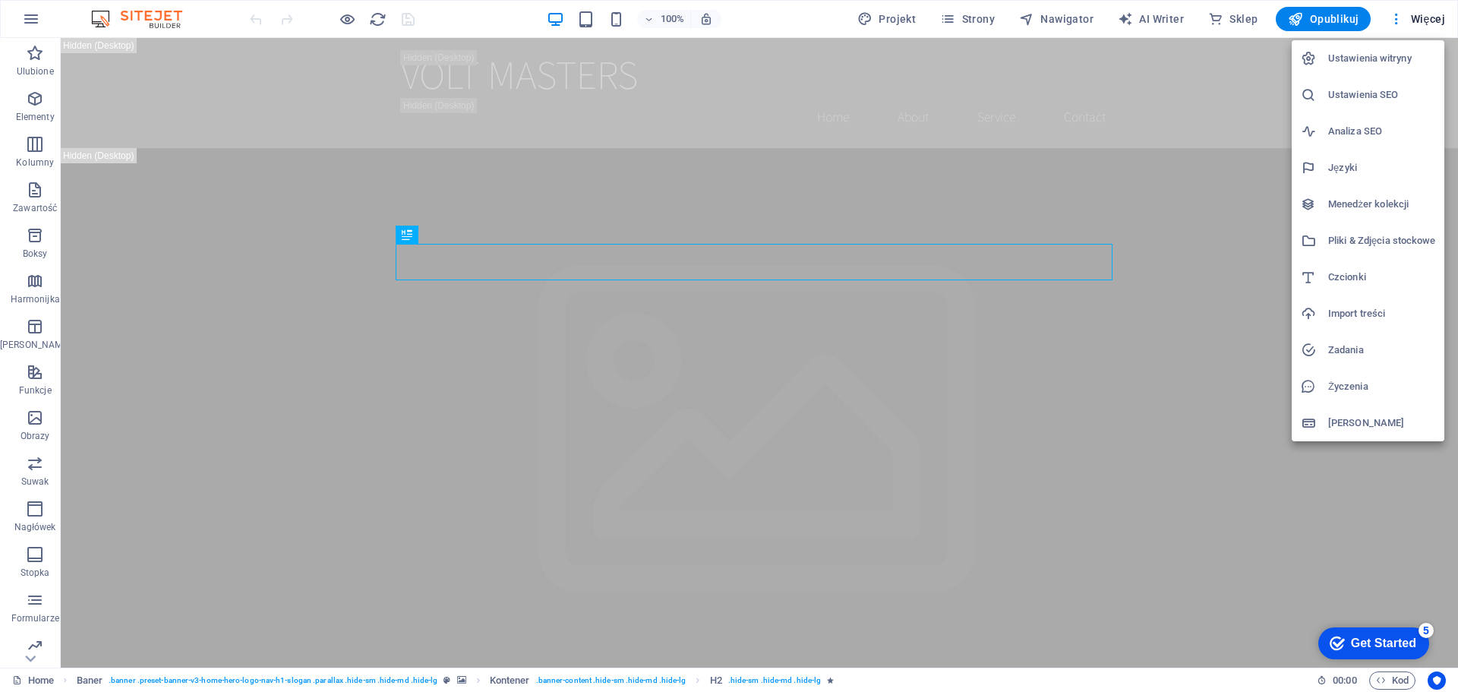
click at [1416, 20] on div at bounding box center [729, 346] width 1458 height 692
